Goal: Task Accomplishment & Management: Use online tool/utility

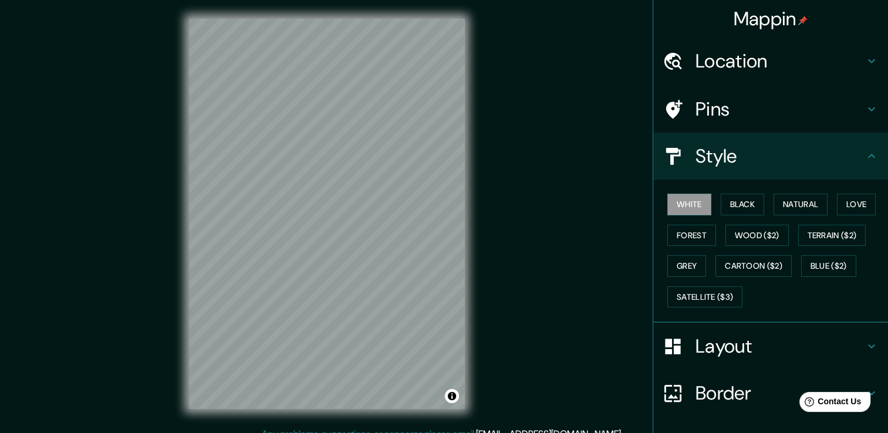
scroll to position [79, 0]
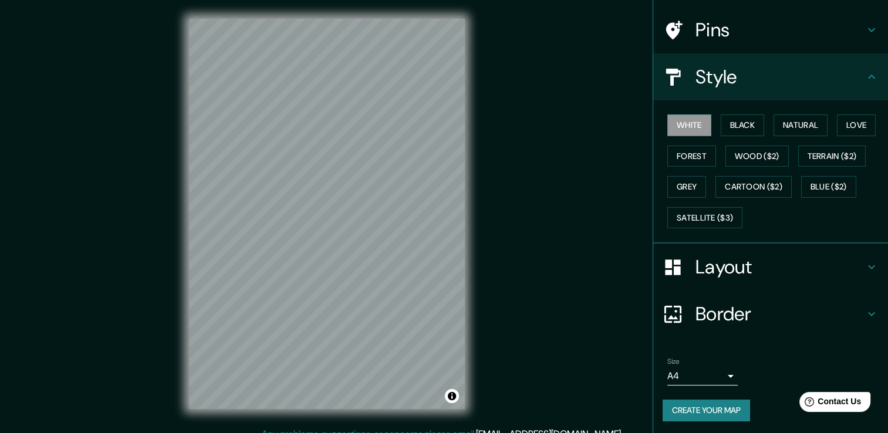
click at [725, 266] on h4 "Layout" at bounding box center [779, 266] width 169 height 23
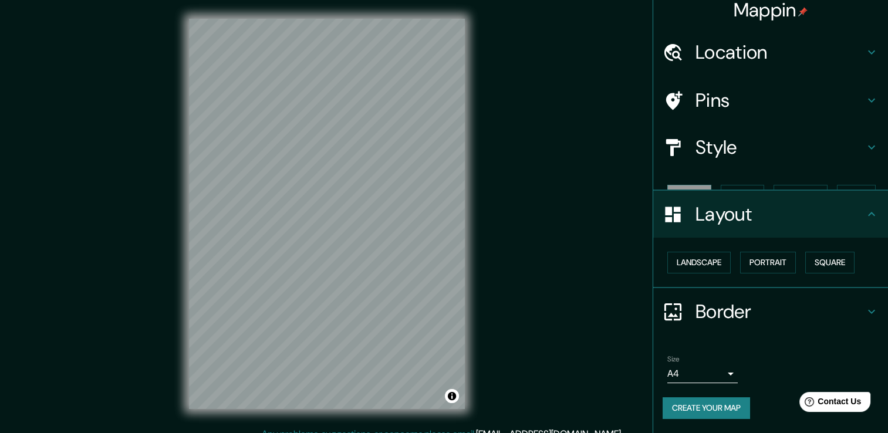
scroll to position [0, 0]
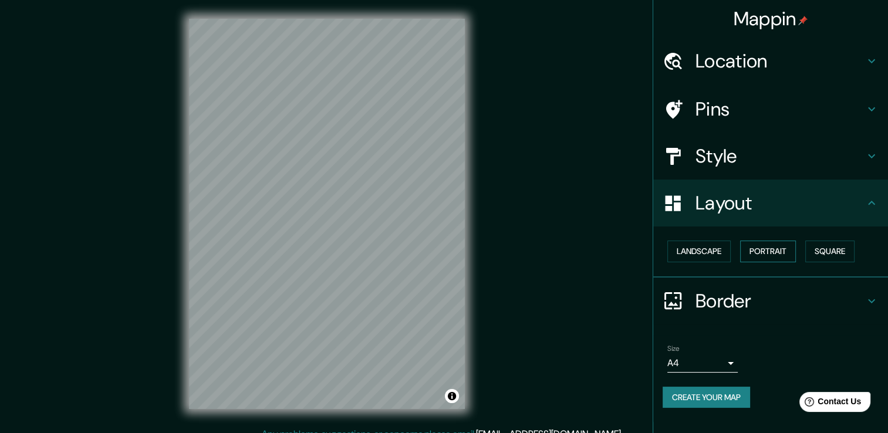
click at [768, 254] on button "Portrait" at bounding box center [768, 252] width 56 height 22
click at [830, 252] on button "Square" at bounding box center [829, 252] width 49 height 22
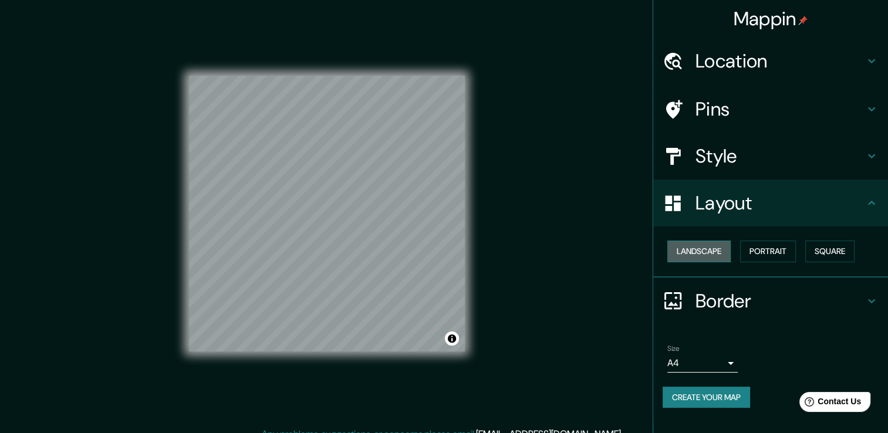
click at [701, 244] on button "Landscape" at bounding box center [698, 252] width 63 height 22
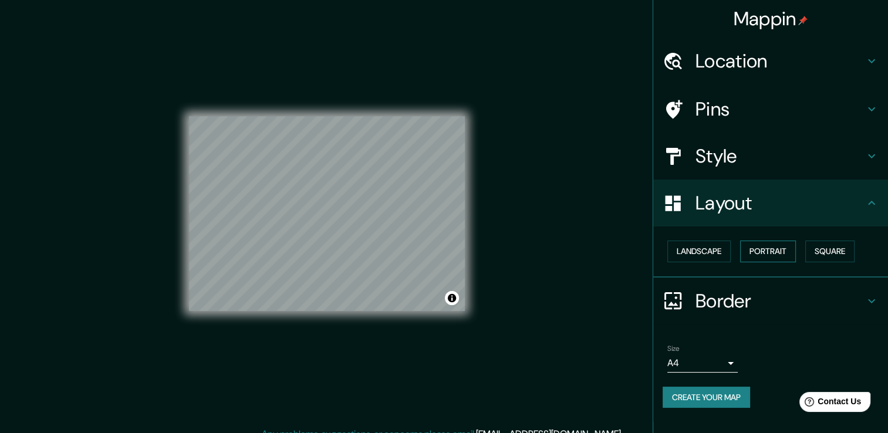
click at [786, 249] on button "Portrait" at bounding box center [768, 252] width 56 height 22
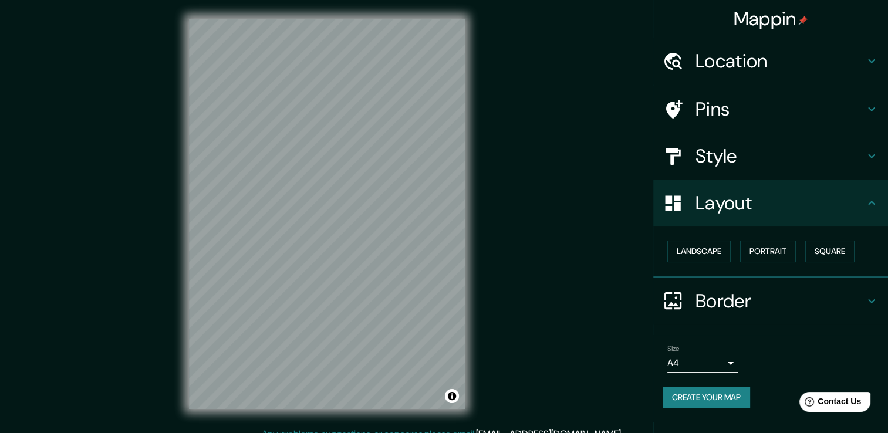
click at [738, 108] on h4 "Pins" at bounding box center [779, 108] width 169 height 23
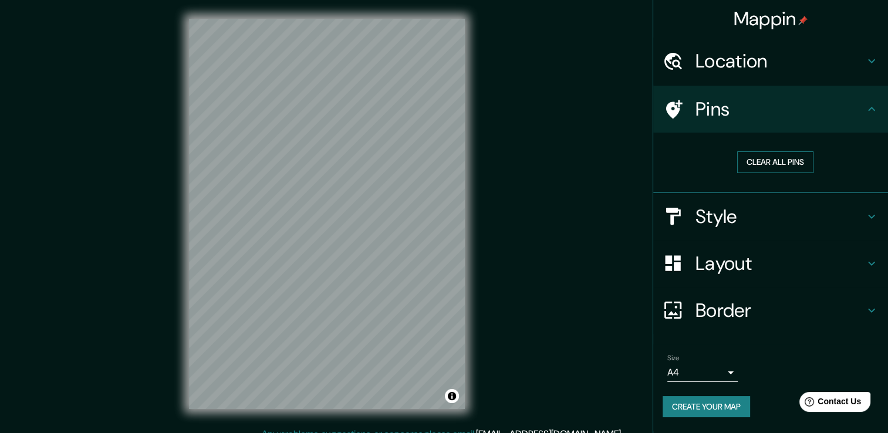
click at [781, 163] on button "Clear all pins" at bounding box center [775, 162] width 76 height 22
click at [766, 164] on button "Clear all pins" at bounding box center [775, 162] width 76 height 22
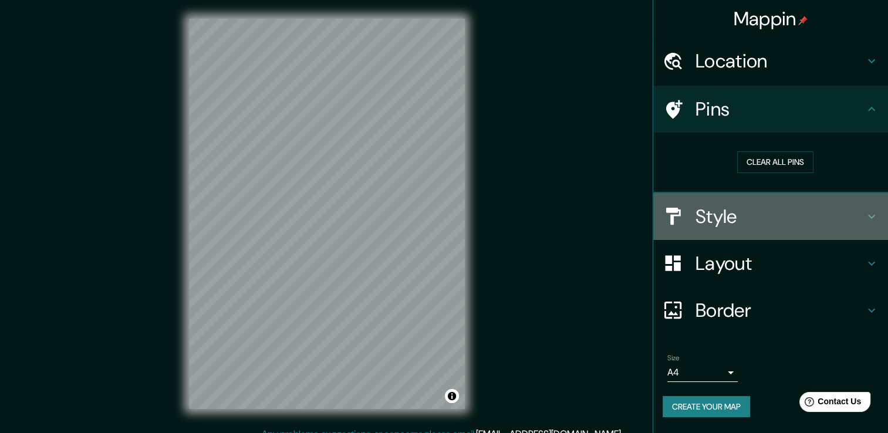
click at [723, 221] on h4 "Style" at bounding box center [779, 216] width 169 height 23
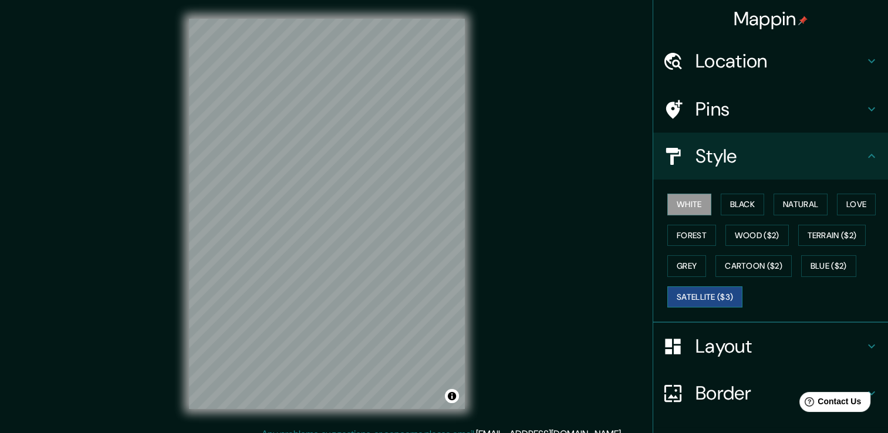
click at [678, 293] on button "Satellite ($3)" at bounding box center [704, 297] width 75 height 22
click at [732, 112] on h4 "Pins" at bounding box center [779, 108] width 169 height 23
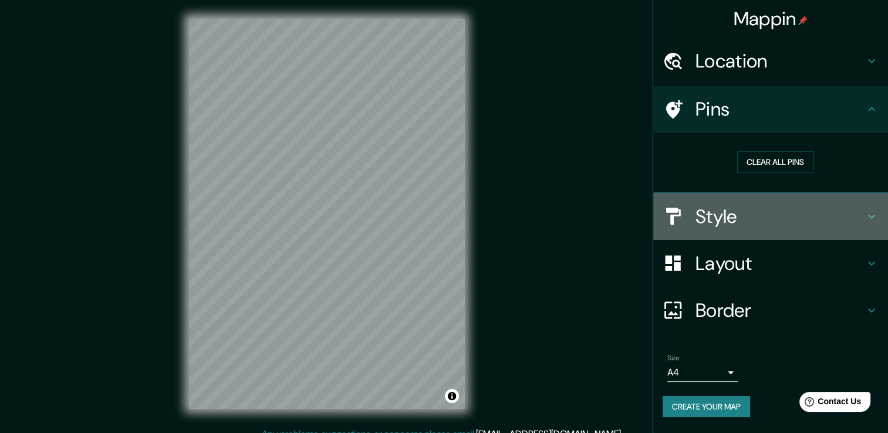
click at [726, 215] on h4 "Style" at bounding box center [779, 216] width 169 height 23
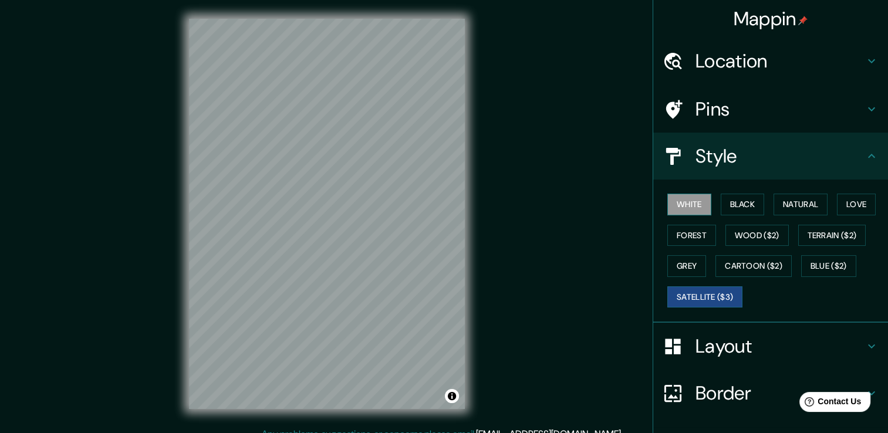
click at [685, 198] on button "White" at bounding box center [689, 205] width 44 height 22
click at [707, 301] on button "Satellite ($3)" at bounding box center [704, 297] width 75 height 22
click at [705, 295] on button "Satellite ($3)" at bounding box center [704, 297] width 75 height 22
click at [667, 199] on button "White" at bounding box center [689, 205] width 44 height 22
click at [724, 299] on button "Satellite ($3)" at bounding box center [704, 297] width 75 height 22
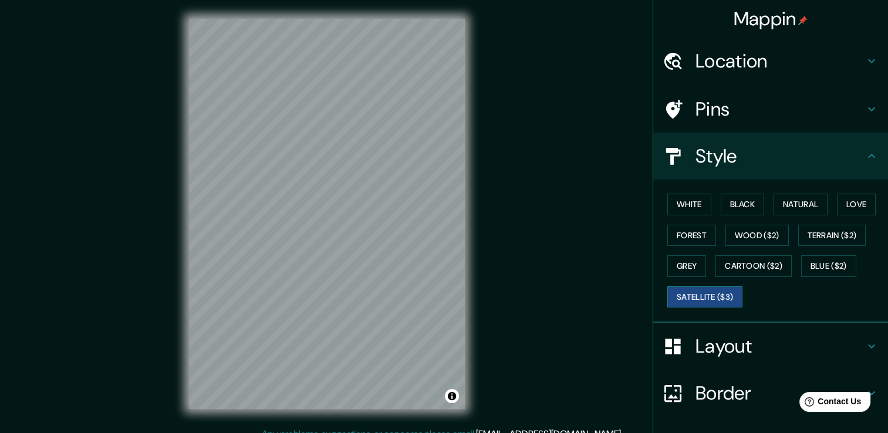
click at [711, 292] on button "Satellite ($3)" at bounding box center [704, 297] width 75 height 22
click at [680, 195] on button "White" at bounding box center [689, 205] width 44 height 22
click at [714, 109] on h4 "Pins" at bounding box center [779, 108] width 169 height 23
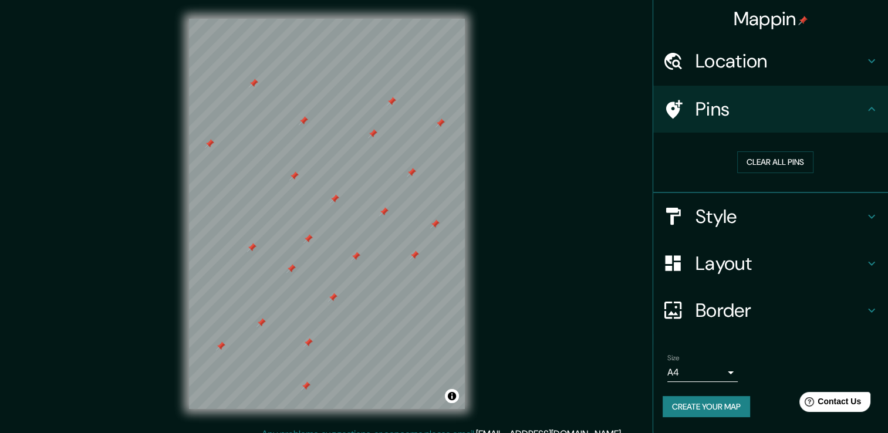
click at [210, 139] on div at bounding box center [209, 143] width 9 height 9
click at [251, 83] on div at bounding box center [253, 83] width 9 height 9
click at [245, 79] on div at bounding box center [245, 80] width 9 height 9
